Goal: Check status: Check status

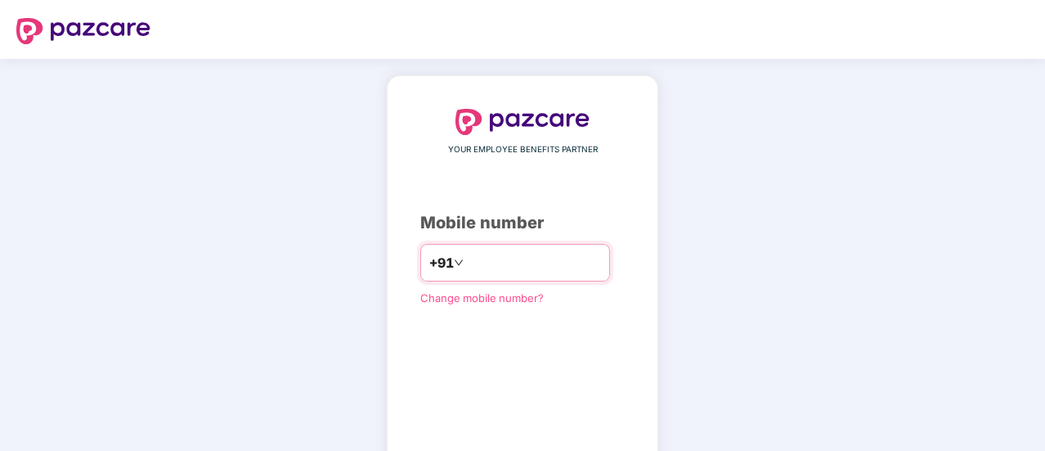
click at [494, 260] on input "number" at bounding box center [534, 262] width 134 height 26
type input "**********"
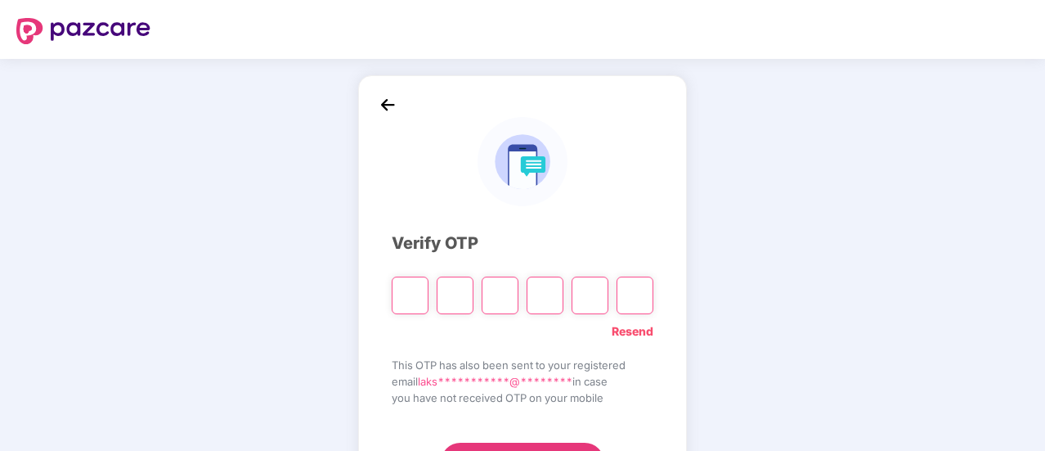
type input "*"
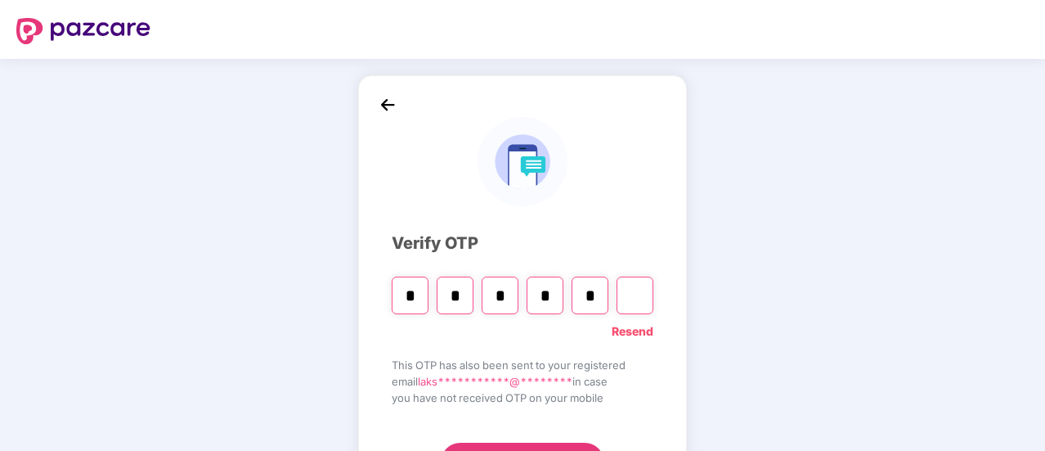
type input "*"
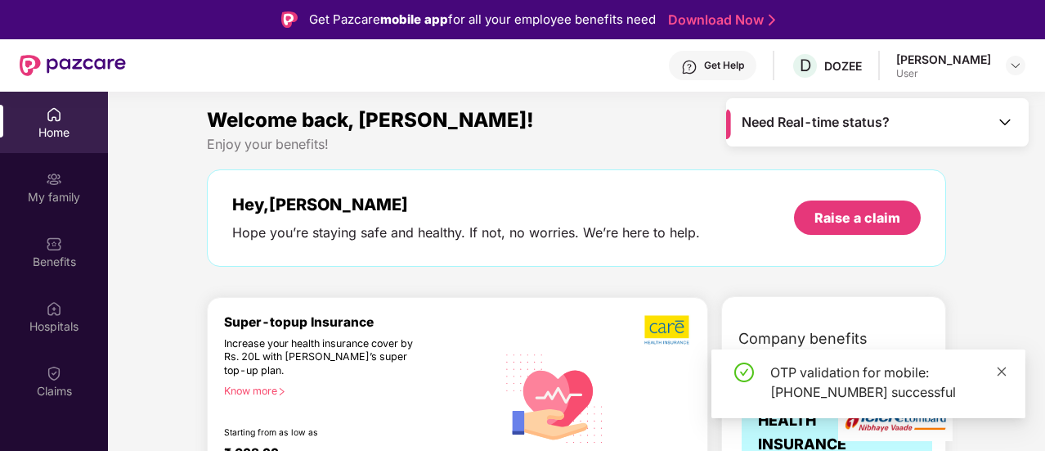
click at [1001, 374] on icon "close" at bounding box center [1001, 371] width 11 height 11
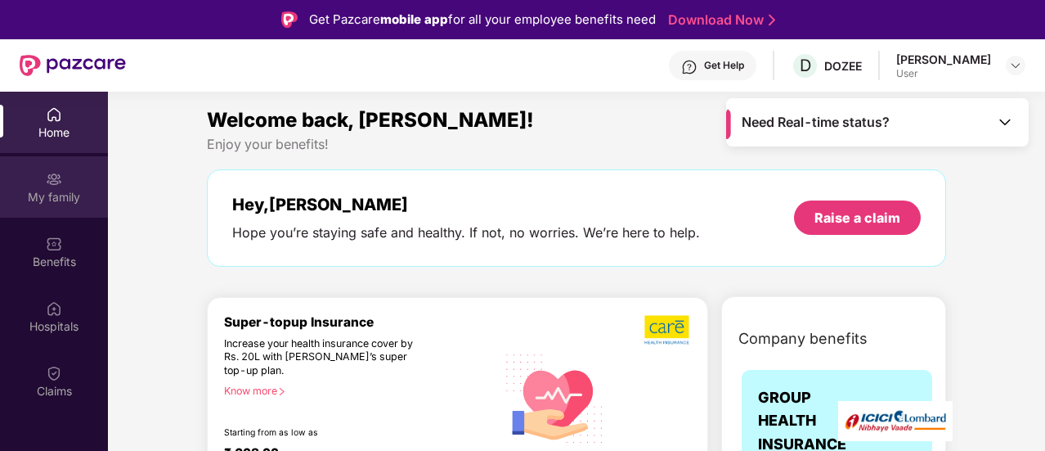
click at [70, 190] on div "My family" at bounding box center [54, 197] width 108 height 16
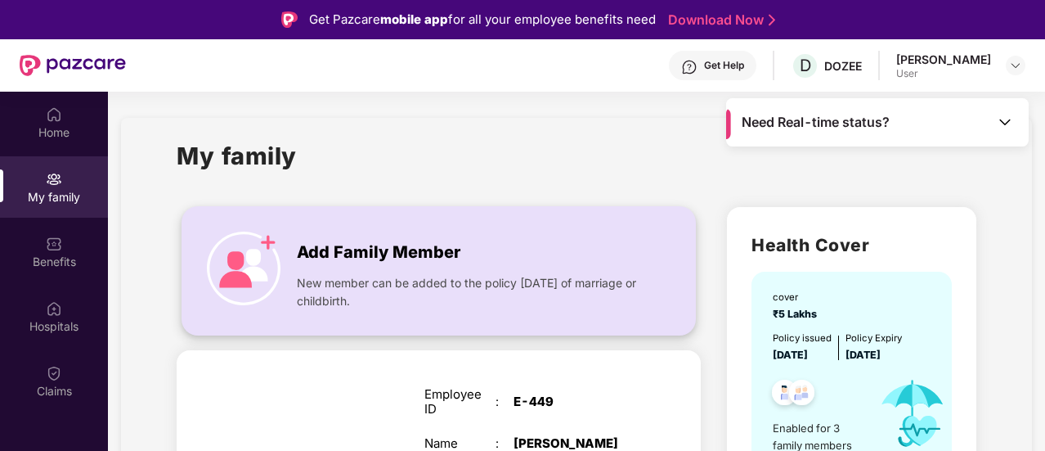
click at [263, 254] on img at bounding box center [244, 268] width 74 height 74
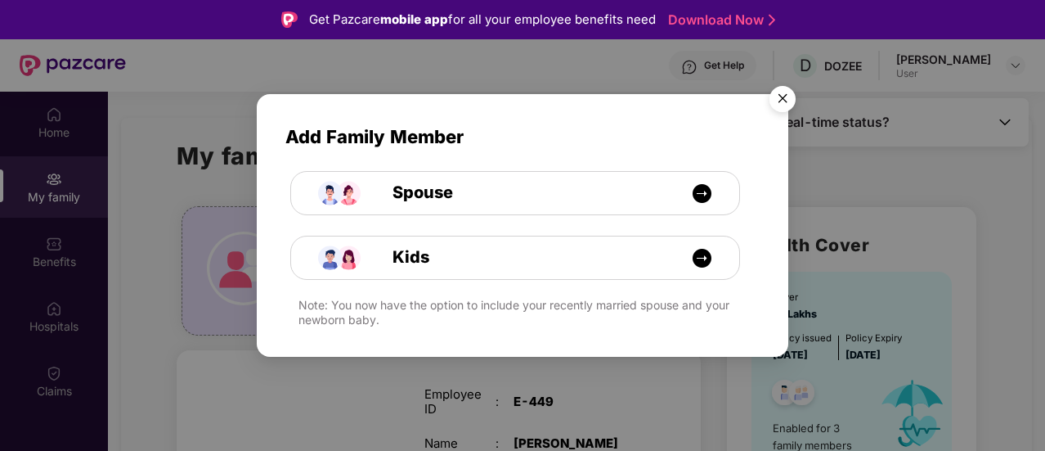
click at [781, 97] on img "Close" at bounding box center [783, 102] width 46 height 46
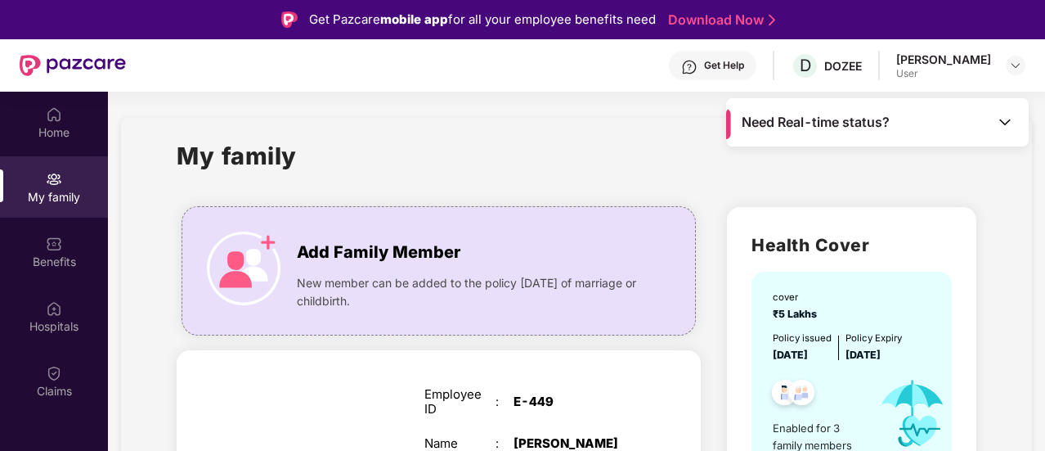
click at [533, 161] on div "My family" at bounding box center [576, 165] width 799 height 56
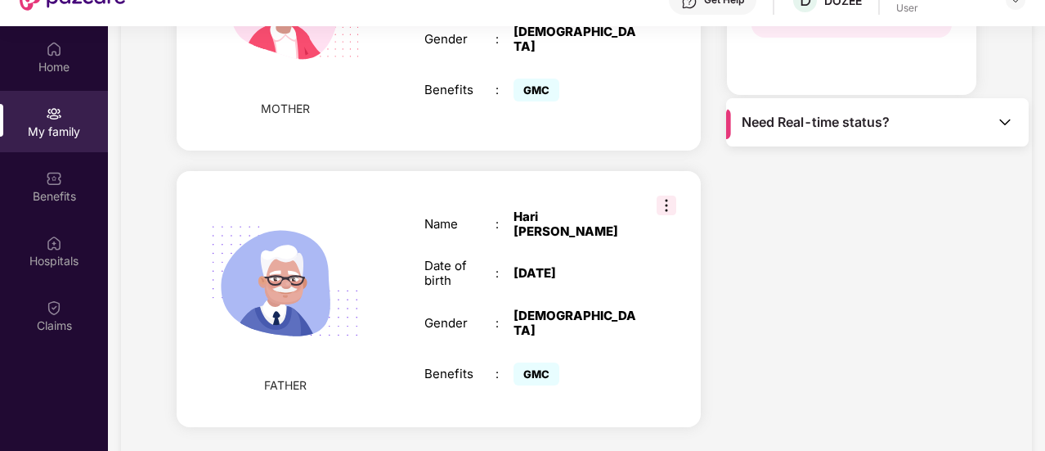
scroll to position [815, 0]
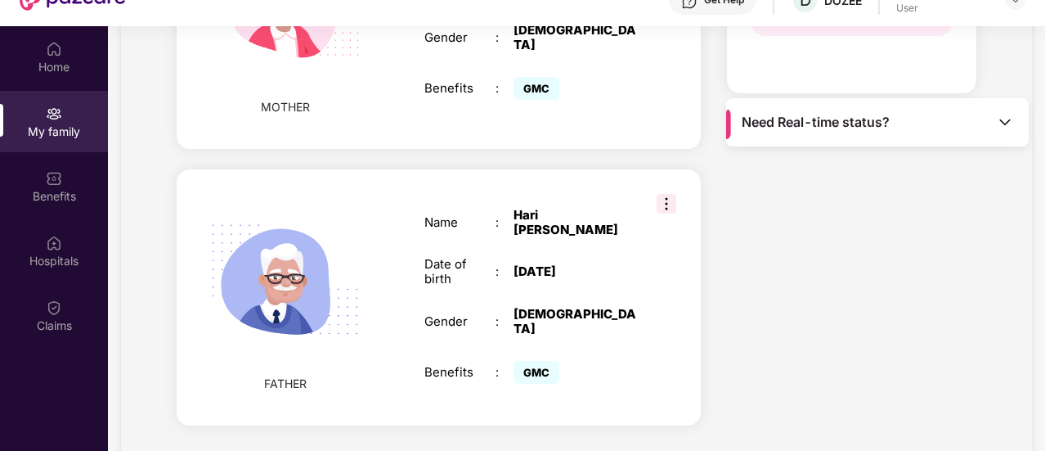
click at [666, 194] on img at bounding box center [667, 204] width 20 height 20
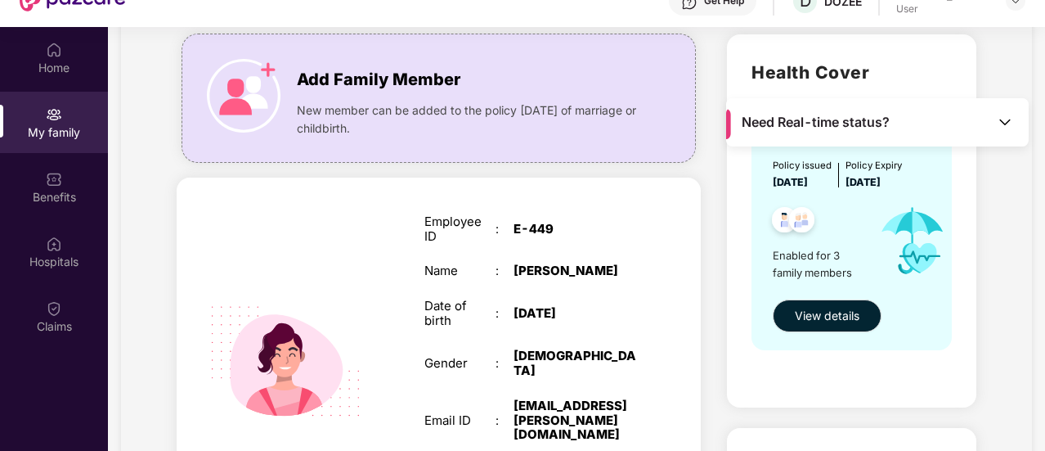
scroll to position [0, 0]
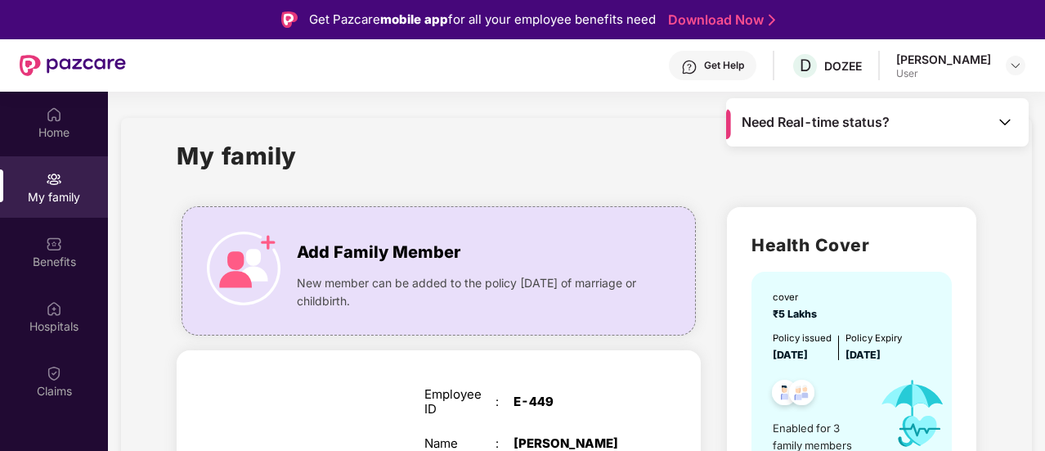
click at [681, 64] on img at bounding box center [689, 67] width 16 height 16
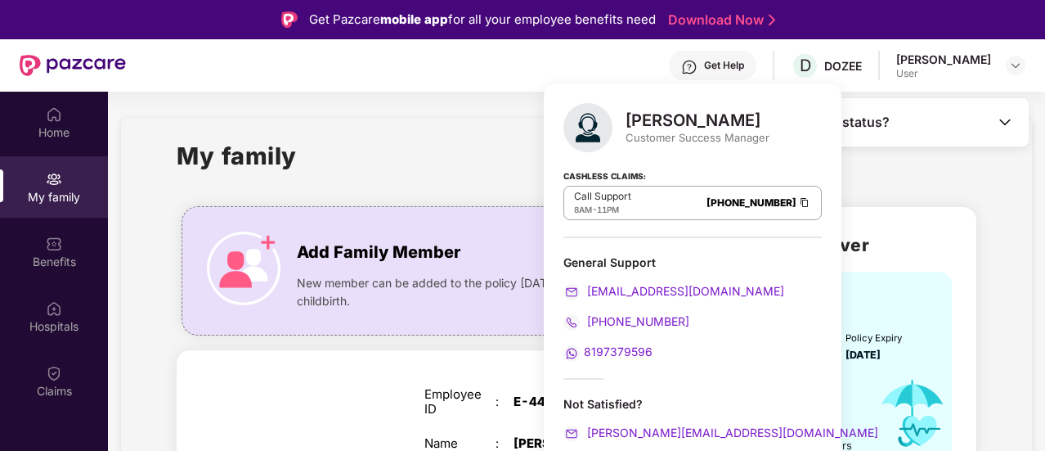
click at [472, 139] on div "My family" at bounding box center [576, 165] width 799 height 56
